Goal: Manage account settings

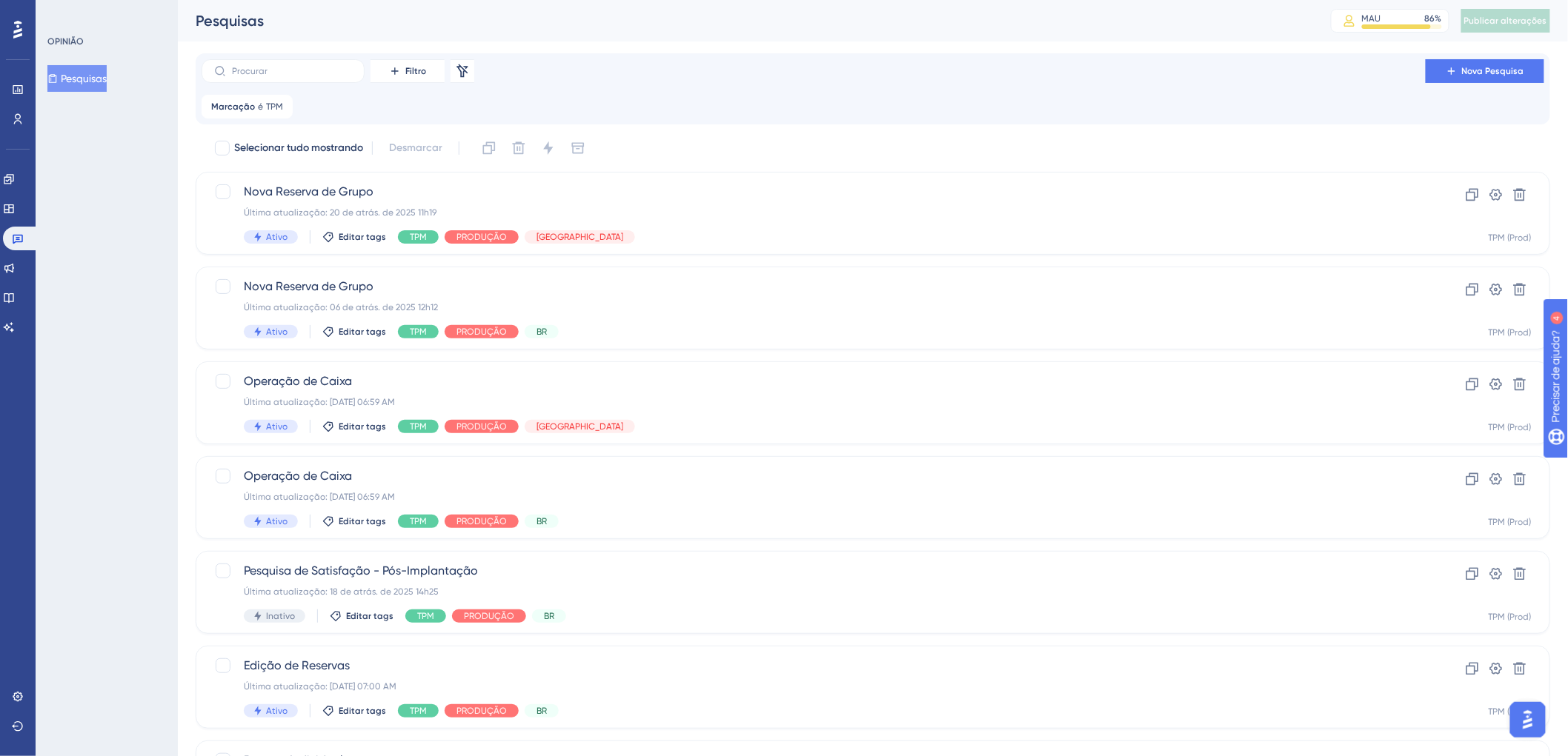
click at [19, 30] on icon at bounding box center [18, 29] width 9 height 18
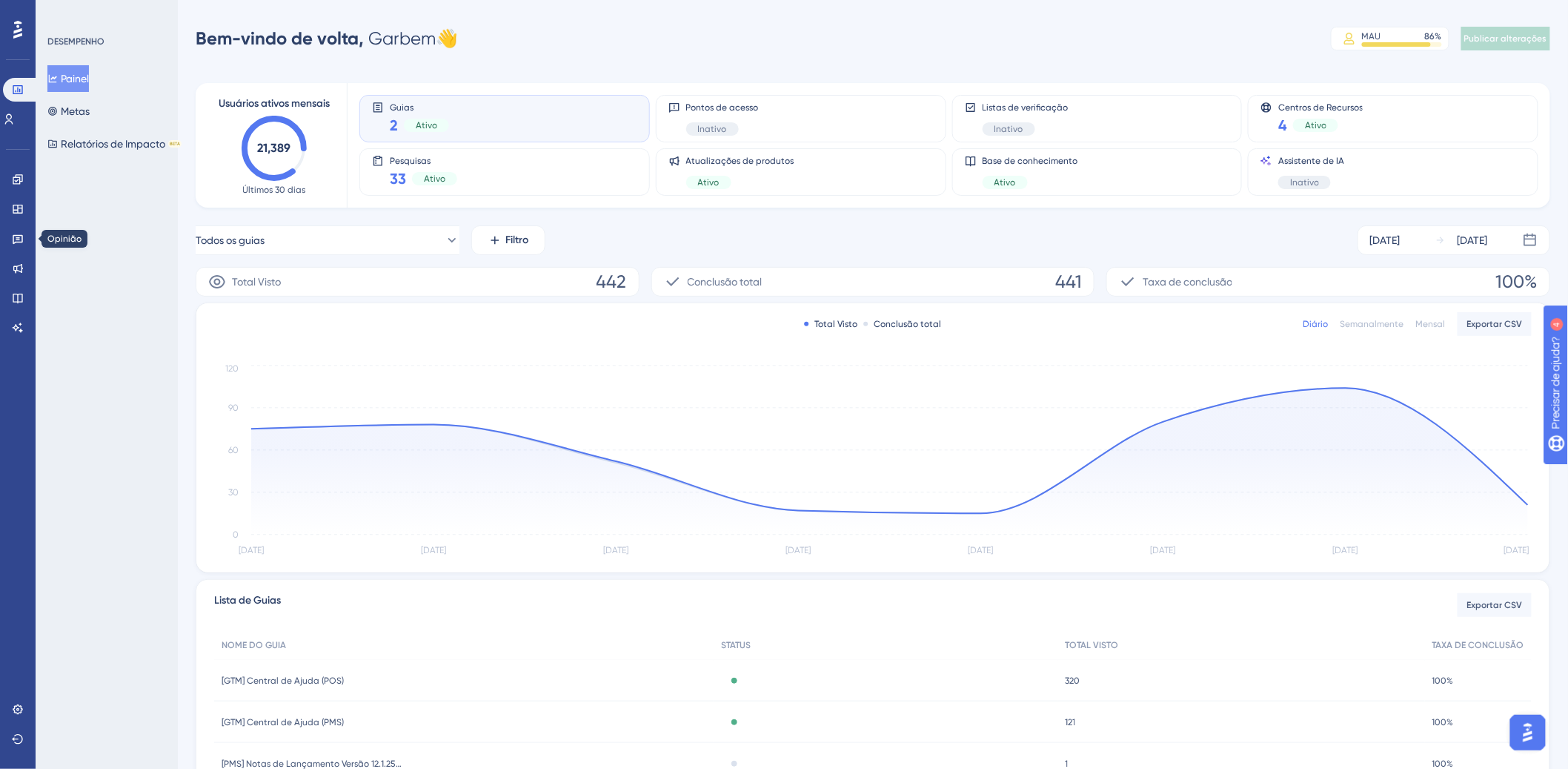
click at [12, 255] on div "Noivado Widgets Opinião Atualizações de produtos Base de conhecimento Assistent…" at bounding box center [18, 253] width 12 height 172
click at [12, 248] on link at bounding box center [18, 238] width 12 height 24
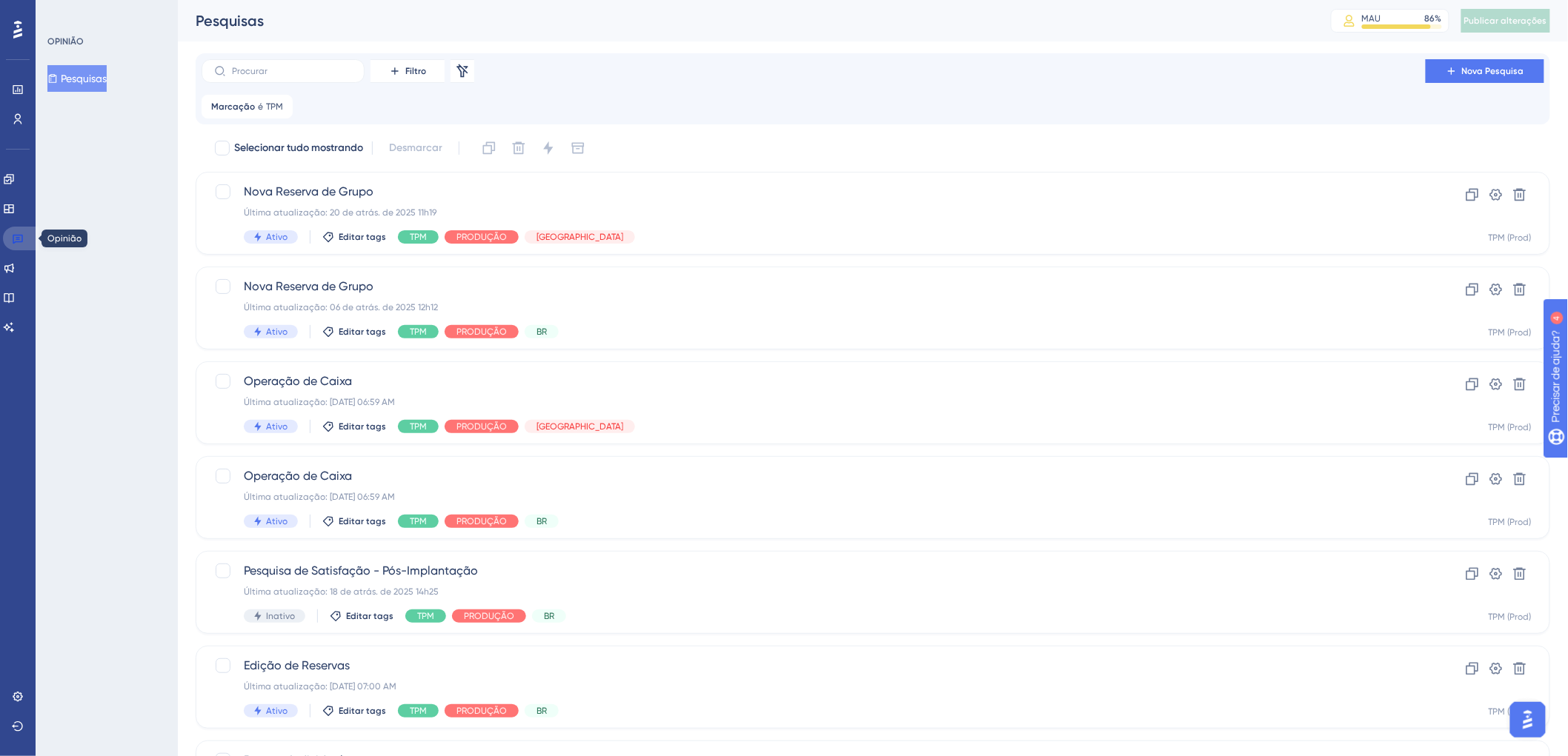
click at [21, 242] on icon at bounding box center [18, 239] width 12 height 12
click at [12, 233] on icon at bounding box center [18, 239] width 12 height 12
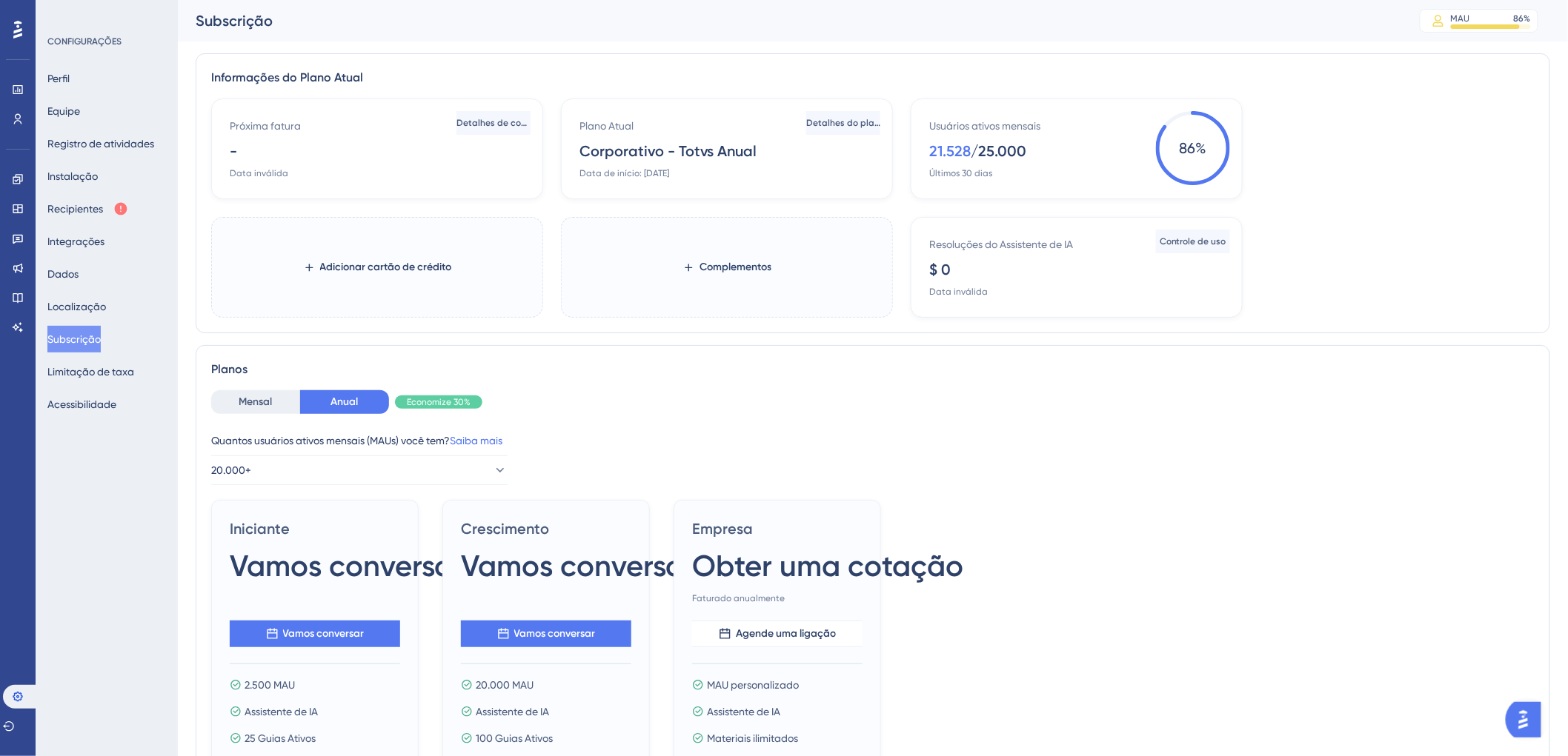
click at [1365, 118] on div "Próxima fatura - Data inválida Detalhes de cobrança Plano Atual Corporativo - T…" at bounding box center [873, 208] width 1323 height 219
